Goal: Complete application form

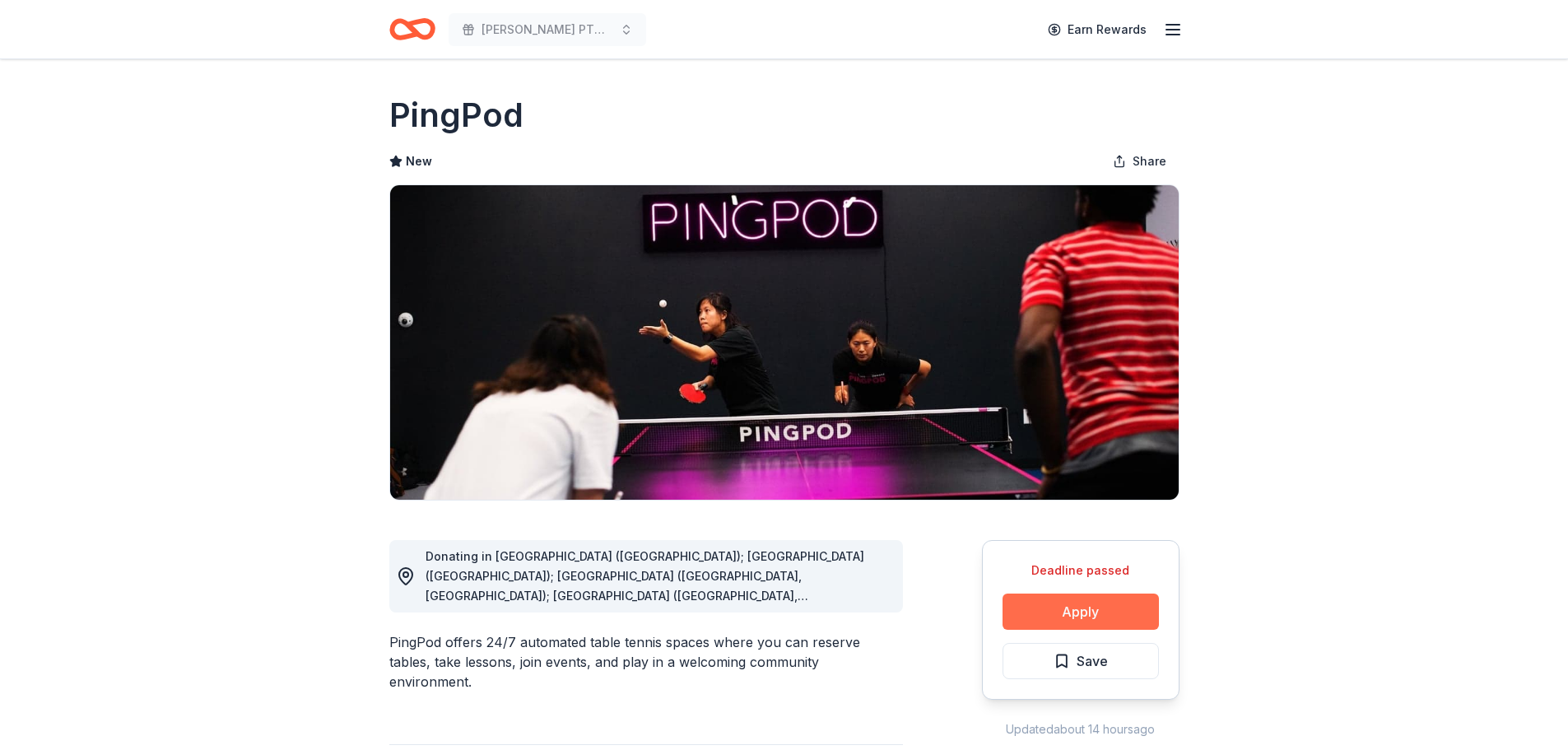
click at [1088, 610] on button "Apply" at bounding box center [1081, 611] width 156 height 37
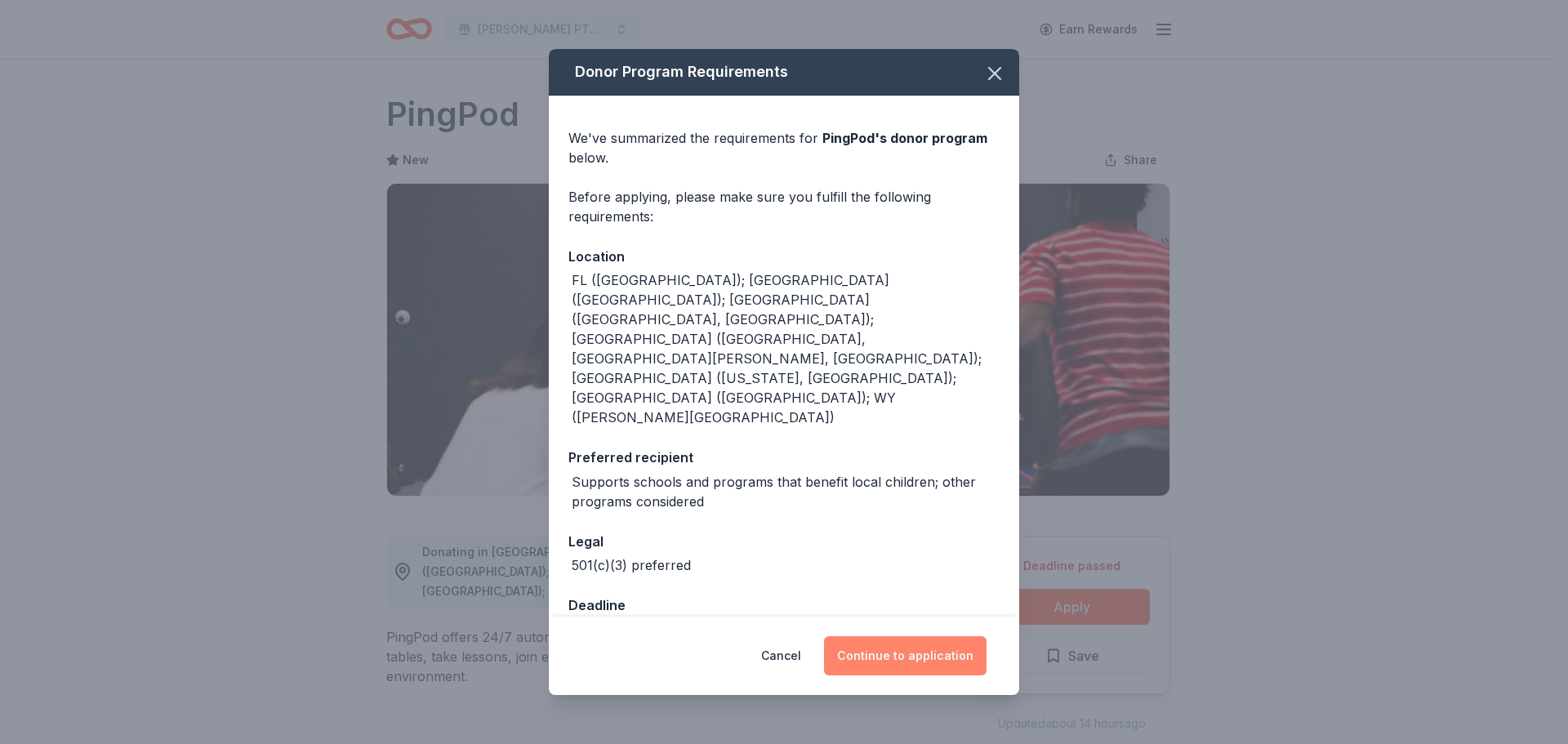
click at [924, 636] on button "Continue to application" at bounding box center [904, 656] width 162 height 39
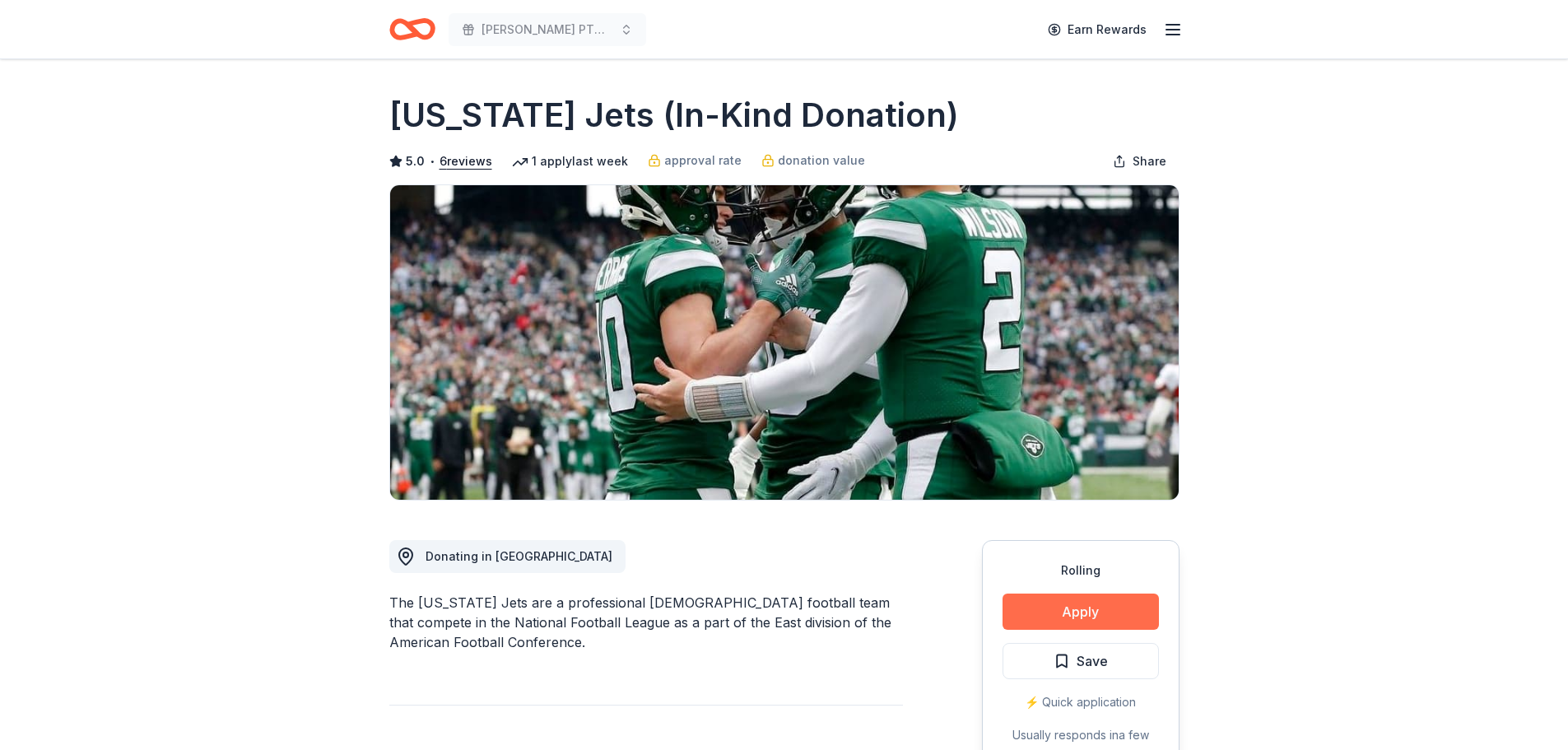
click at [1092, 604] on button "Apply" at bounding box center [1081, 611] width 156 height 37
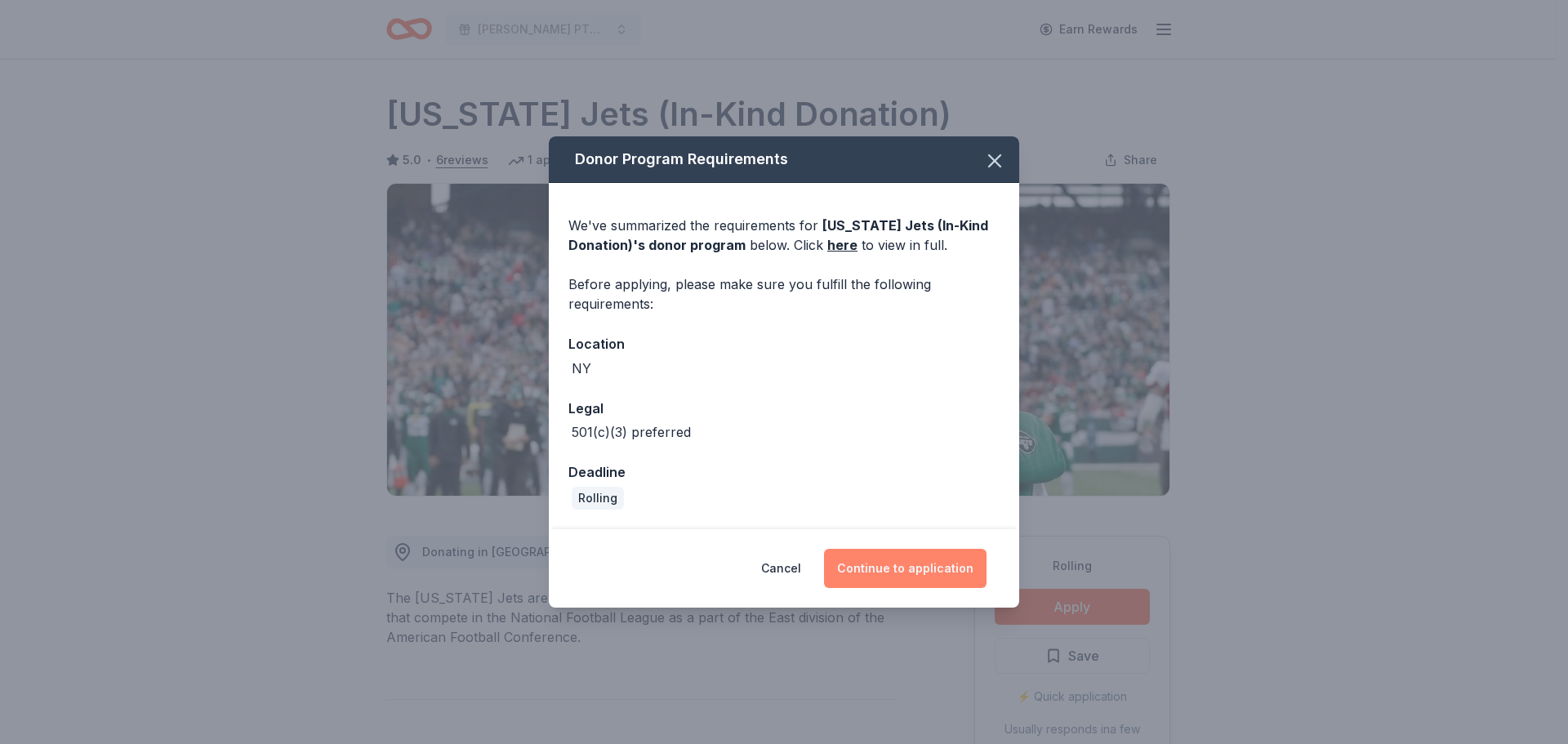
click at [890, 568] on button "Continue to application" at bounding box center [904, 568] width 162 height 39
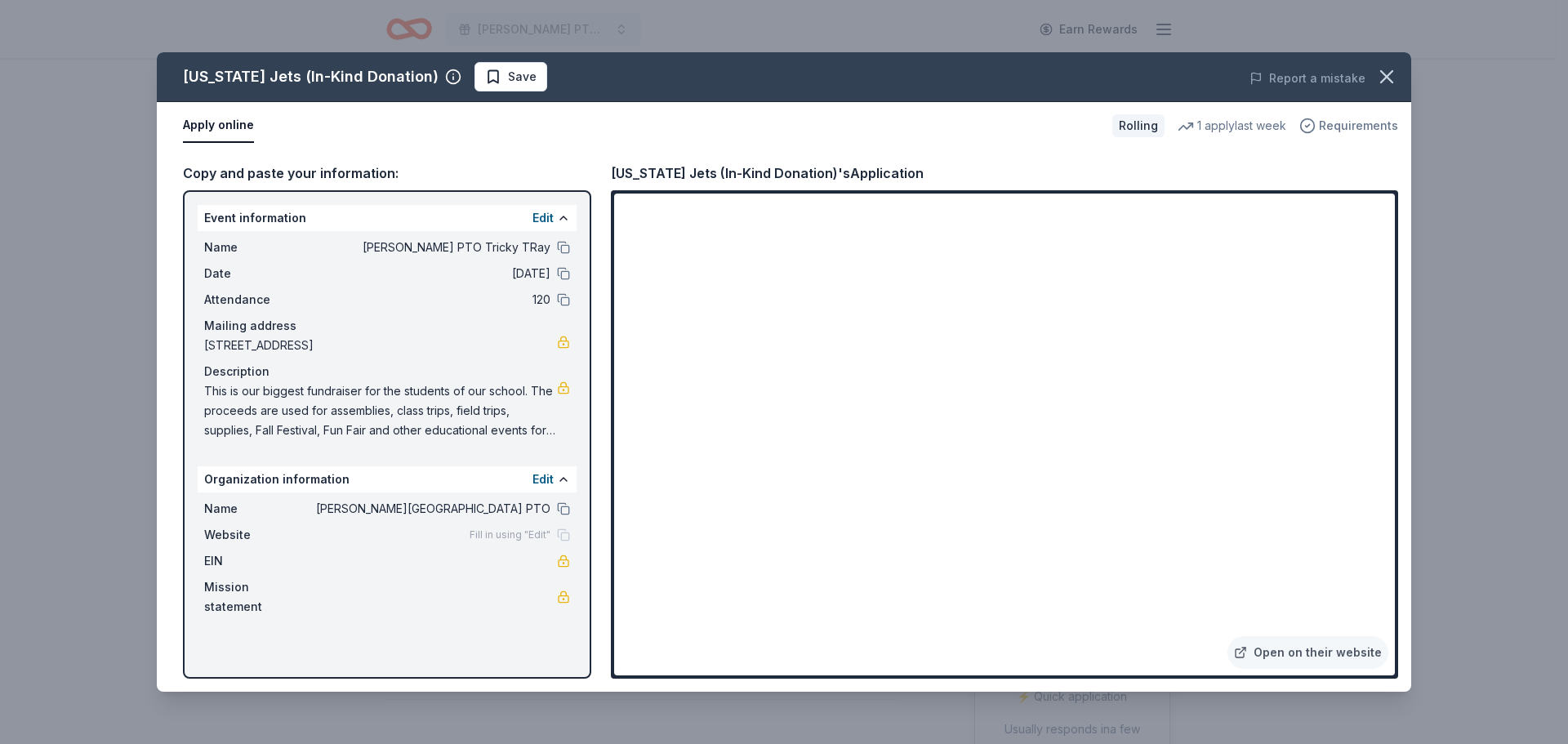
click at [1356, 122] on span "Requirements" at bounding box center [1358, 126] width 80 height 20
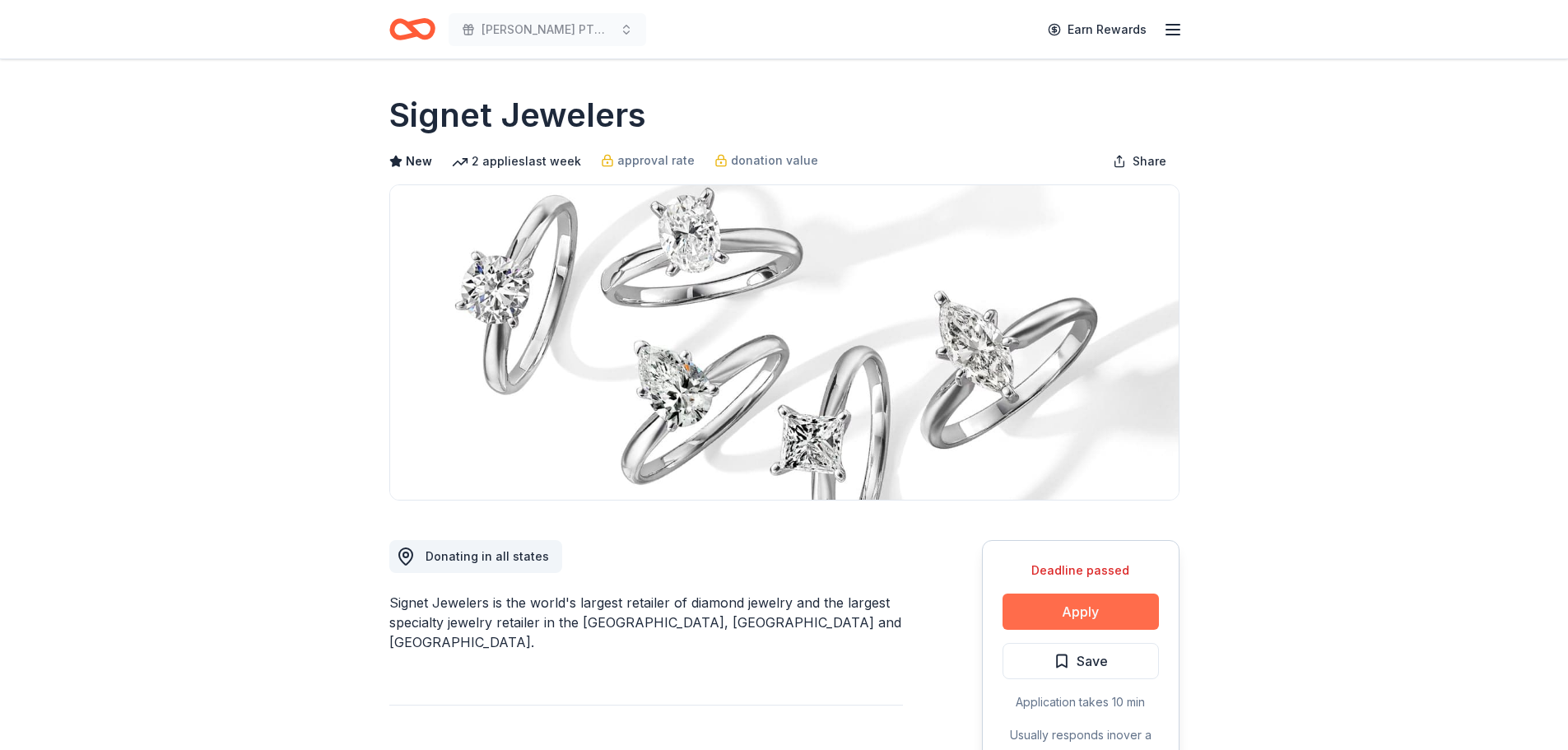
click at [1088, 613] on button "Apply" at bounding box center [1081, 611] width 156 height 37
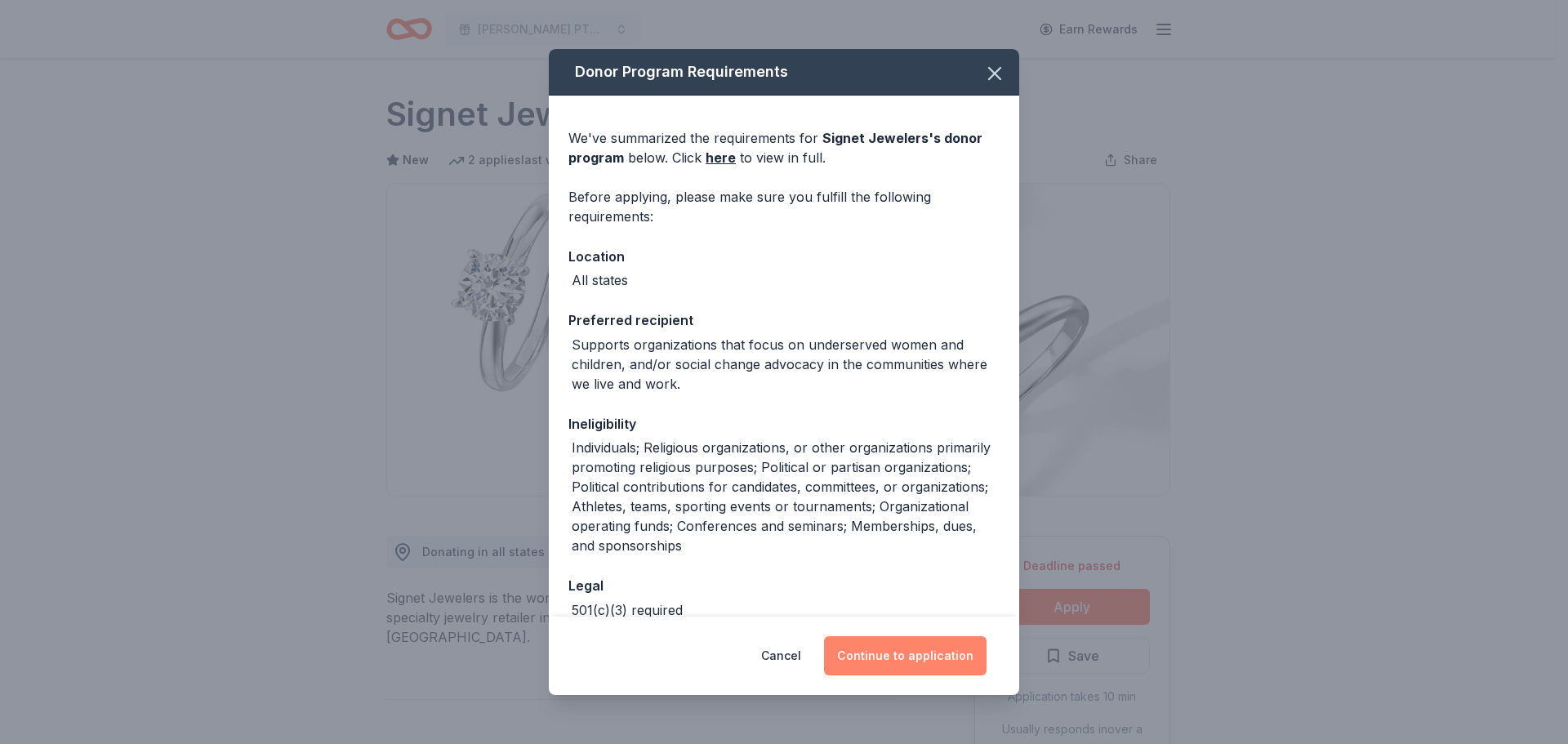
click at [923, 655] on button "Continue to application" at bounding box center [904, 656] width 162 height 39
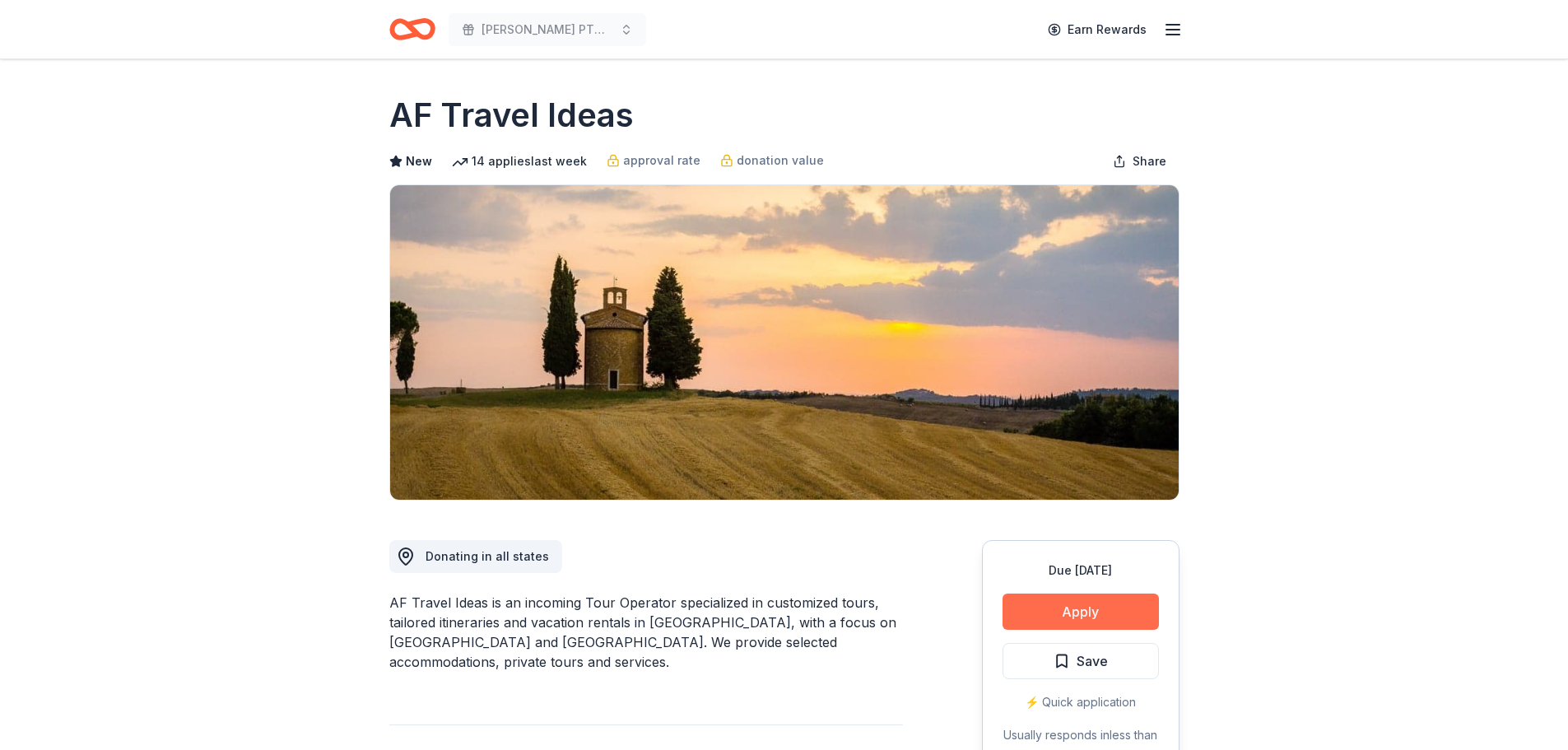
click at [1058, 611] on button "Apply" at bounding box center [1081, 611] width 156 height 37
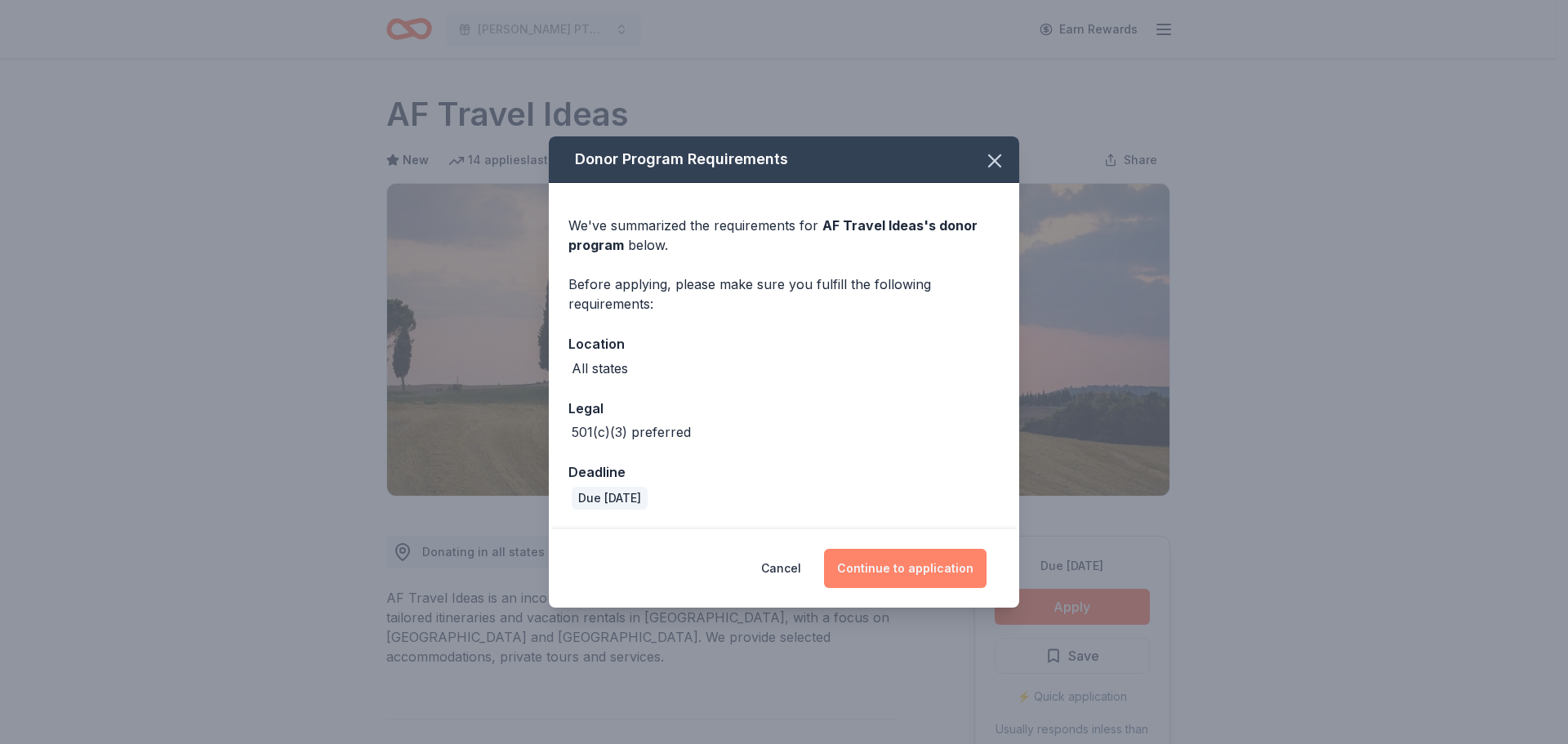
click at [926, 565] on button "Continue to application" at bounding box center [904, 568] width 162 height 39
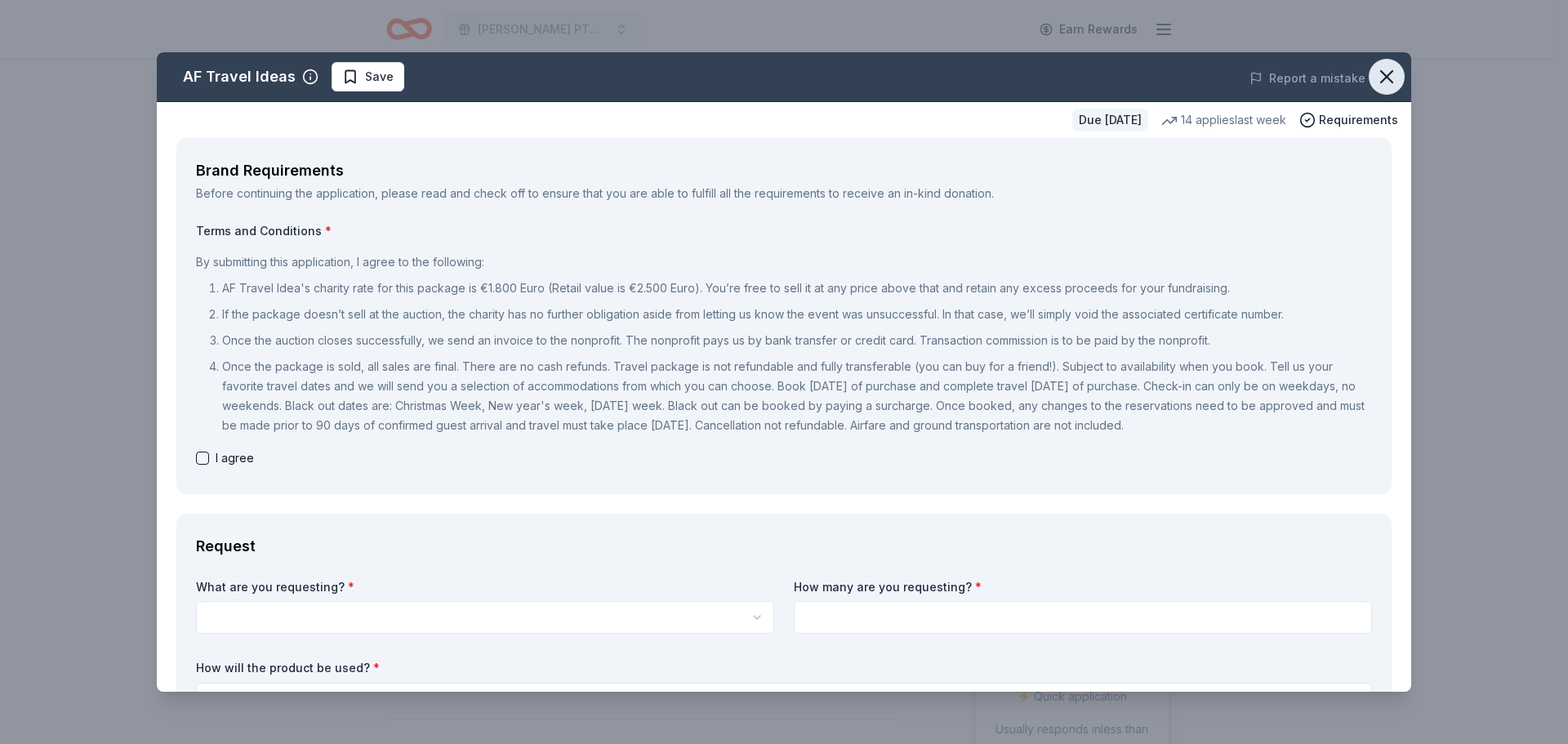
click at [1380, 71] on icon "button" at bounding box center [1386, 77] width 12 height 12
click at [1378, 71] on icon "button" at bounding box center [1385, 77] width 23 height 23
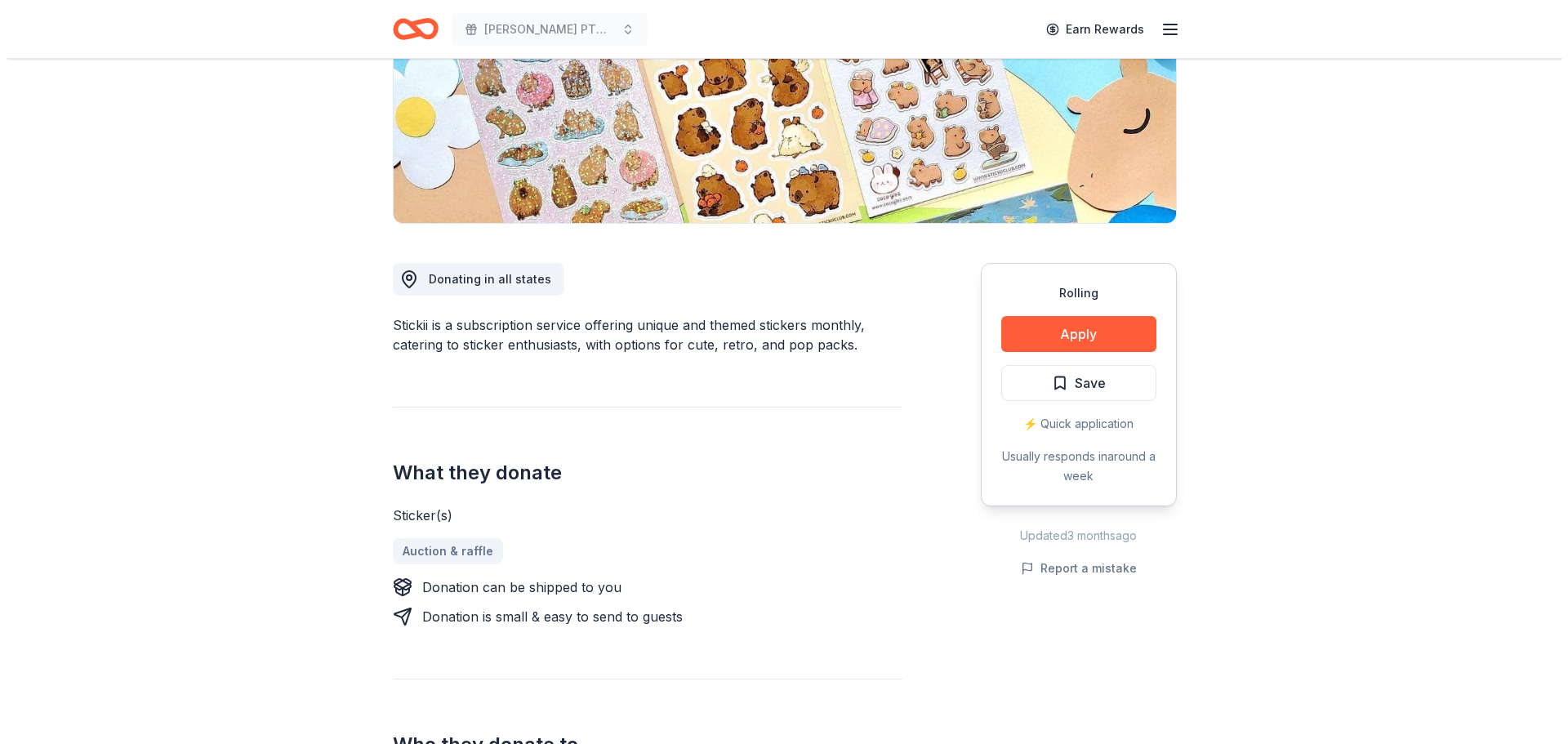
scroll to position [282, 0]
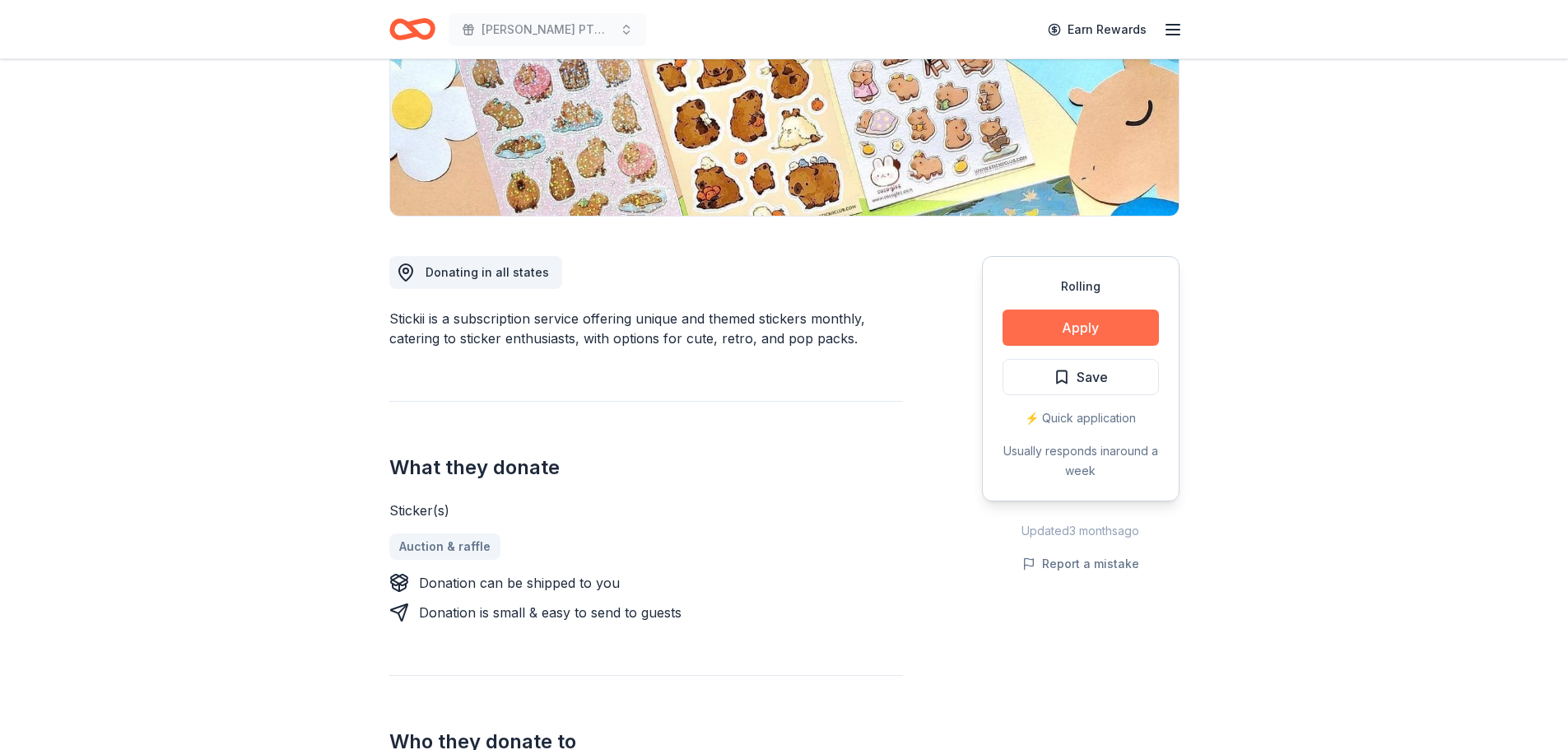
click at [1114, 320] on button "Apply" at bounding box center [1081, 328] width 156 height 37
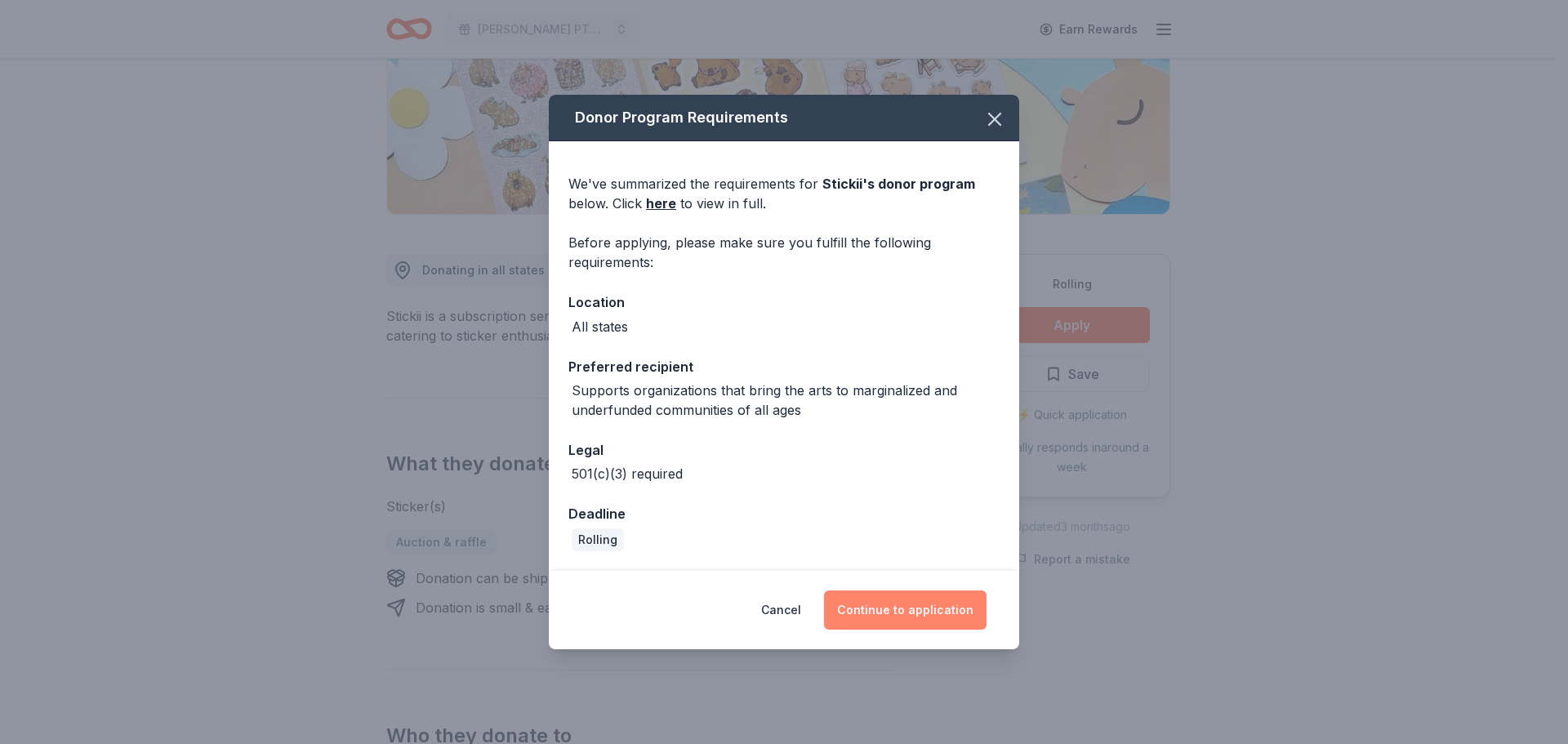
click at [957, 619] on button "Continue to application" at bounding box center [904, 610] width 162 height 39
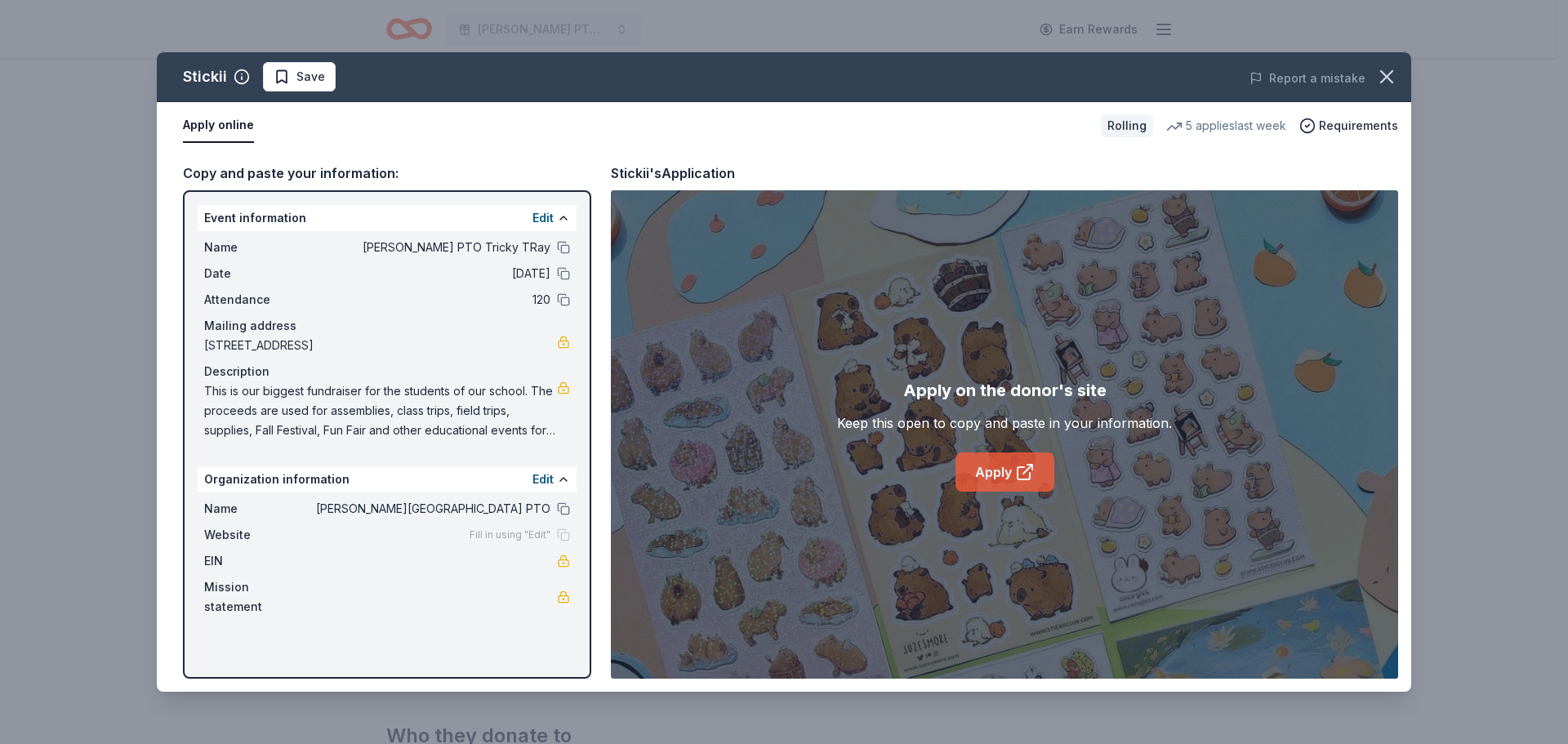
click at [1006, 482] on link "Apply" at bounding box center [1004, 472] width 99 height 39
